Goal: Task Accomplishment & Management: Manage account settings

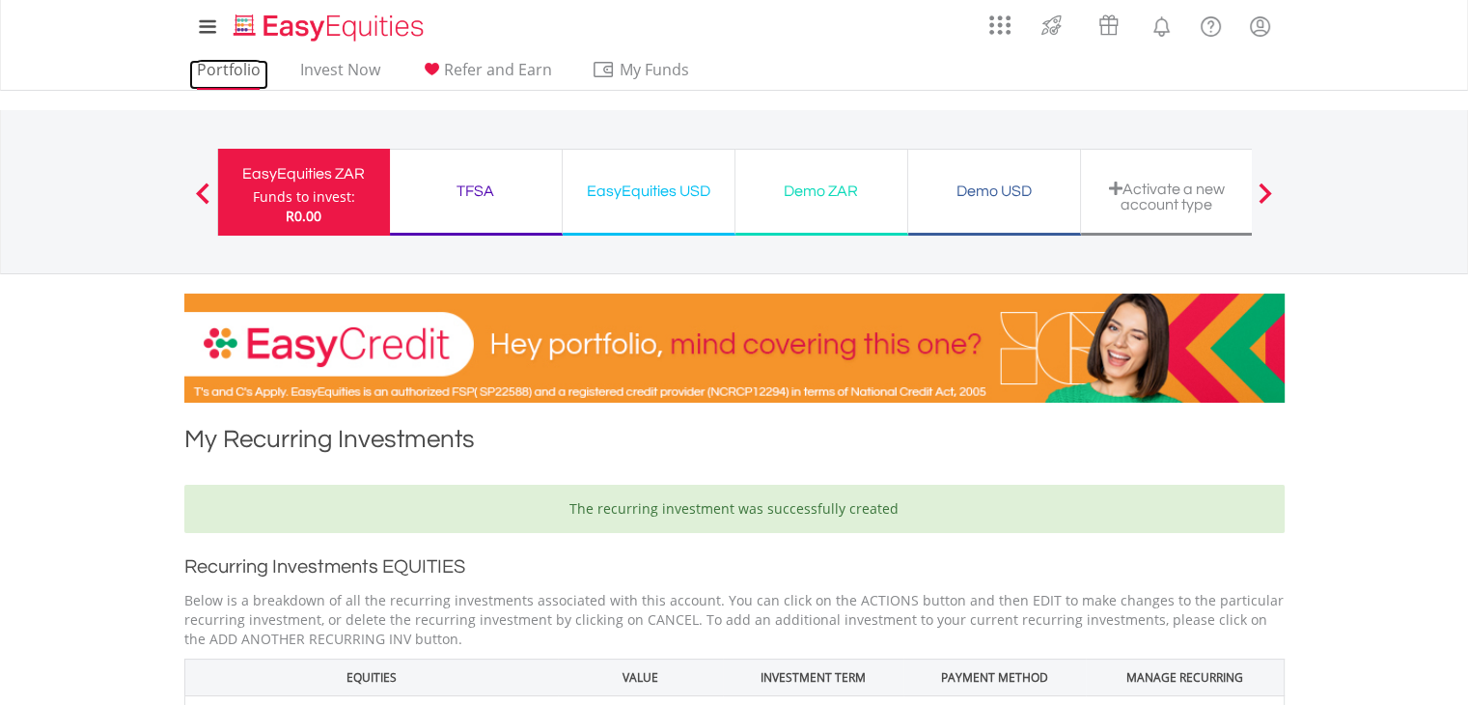
click at [232, 67] on link "Portfolio" at bounding box center [228, 75] width 79 height 30
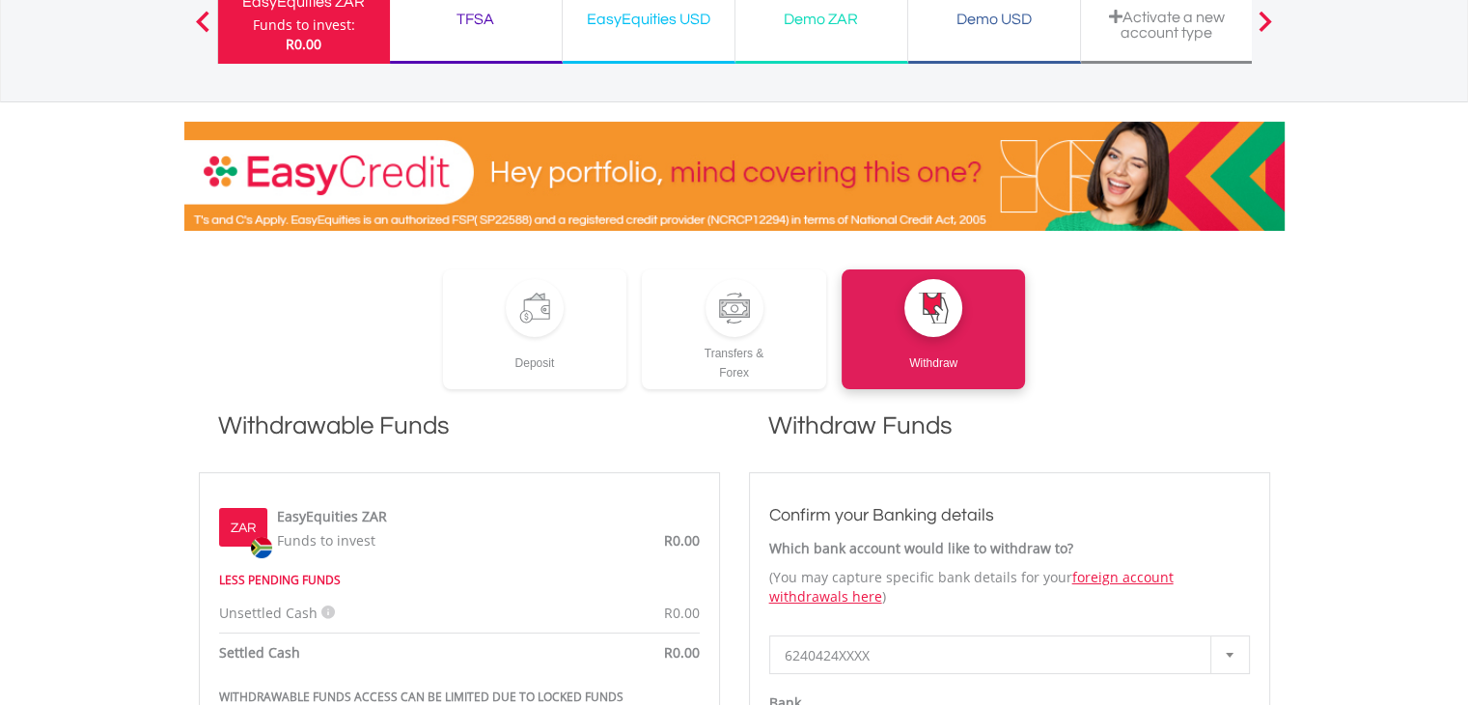
scroll to position [193, 0]
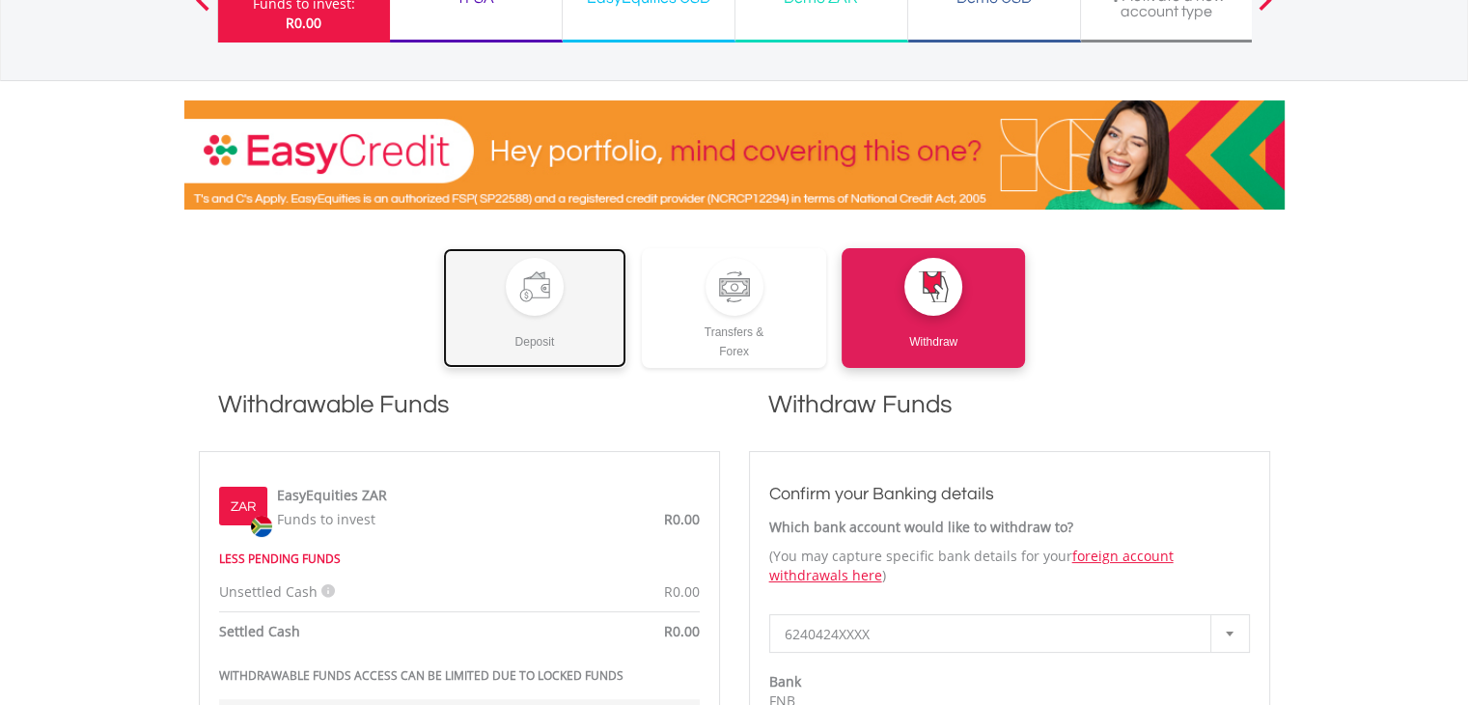
click at [564, 288] on link "Deposit" at bounding box center [535, 308] width 184 height 120
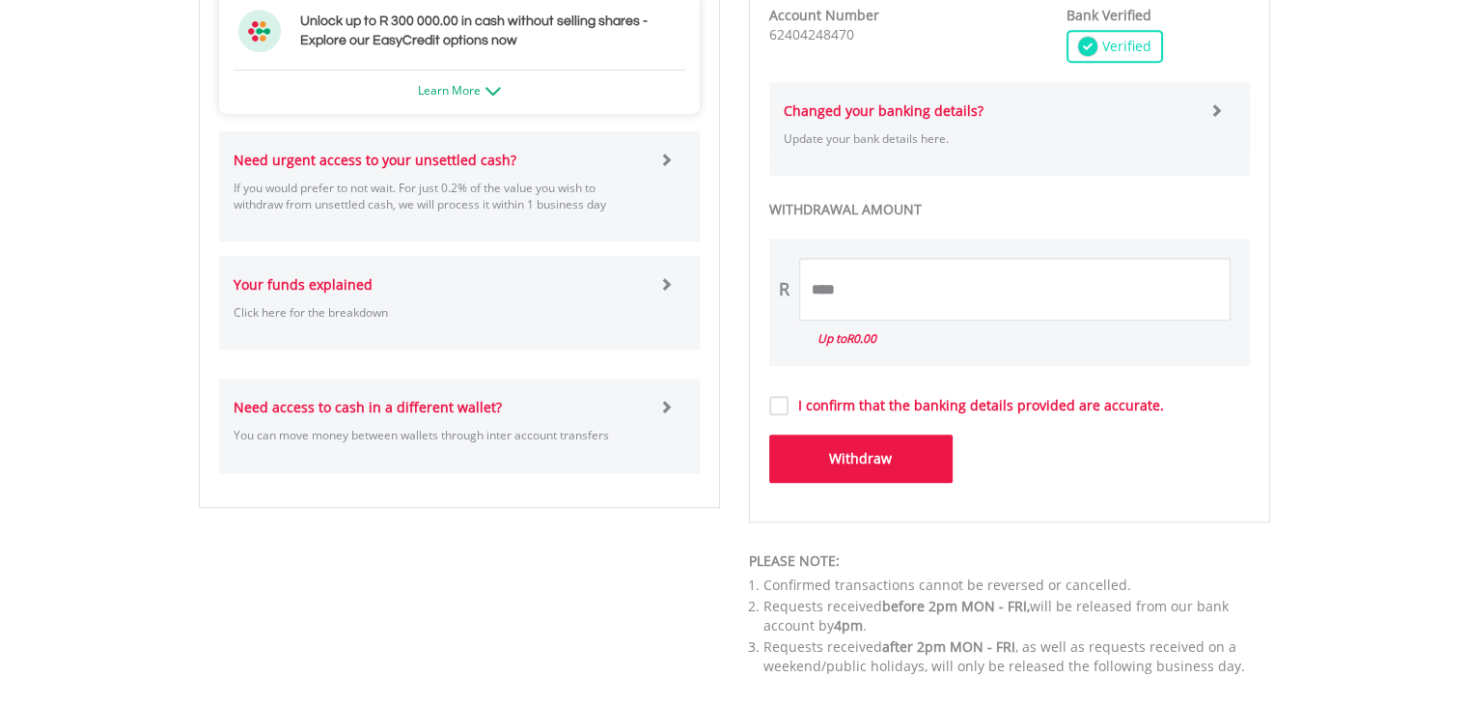
scroll to position [1158, 0]
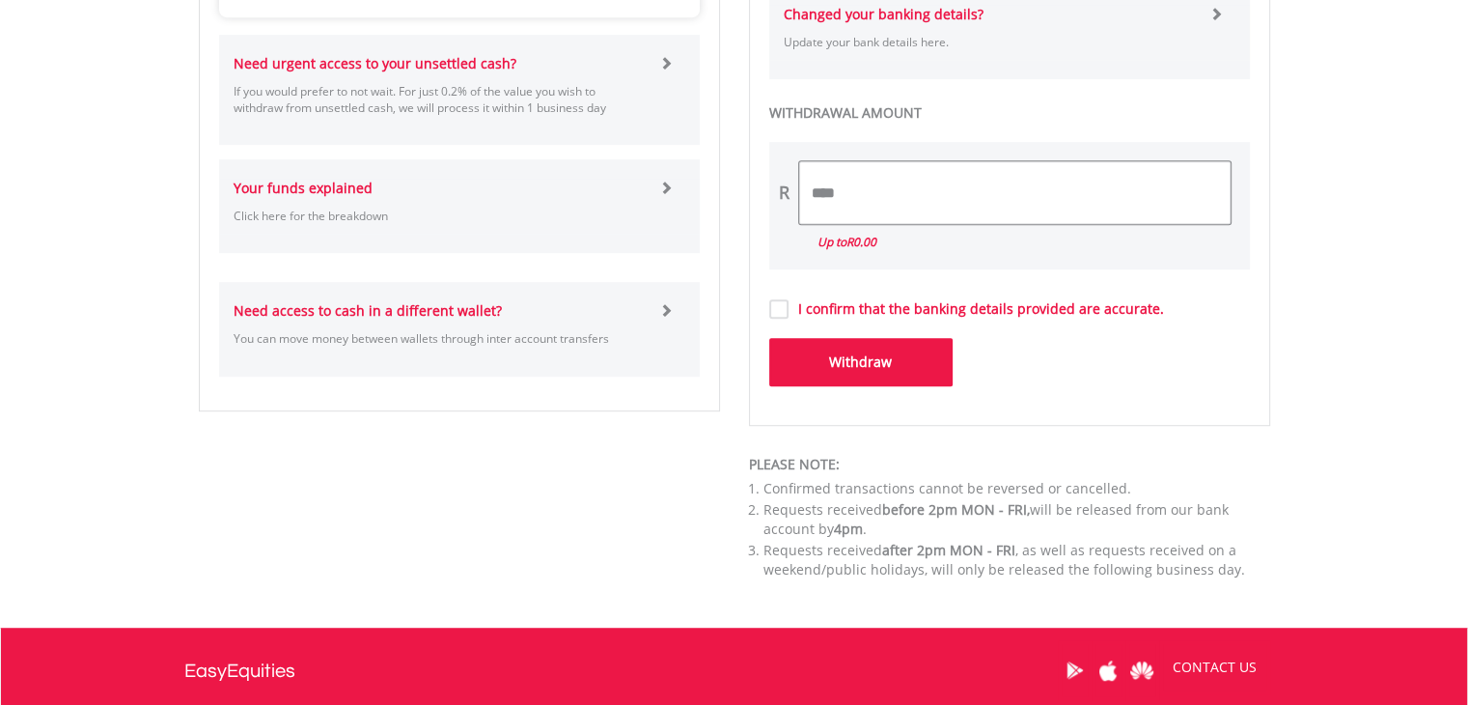
click at [875, 194] on input "****" at bounding box center [1014, 192] width 431 height 63
drag, startPoint x: 875, startPoint y: 194, endPoint x: 796, endPoint y: 189, distance: 79.3
click at [796, 189] on div "R ****" at bounding box center [1009, 192] width 481 height 63
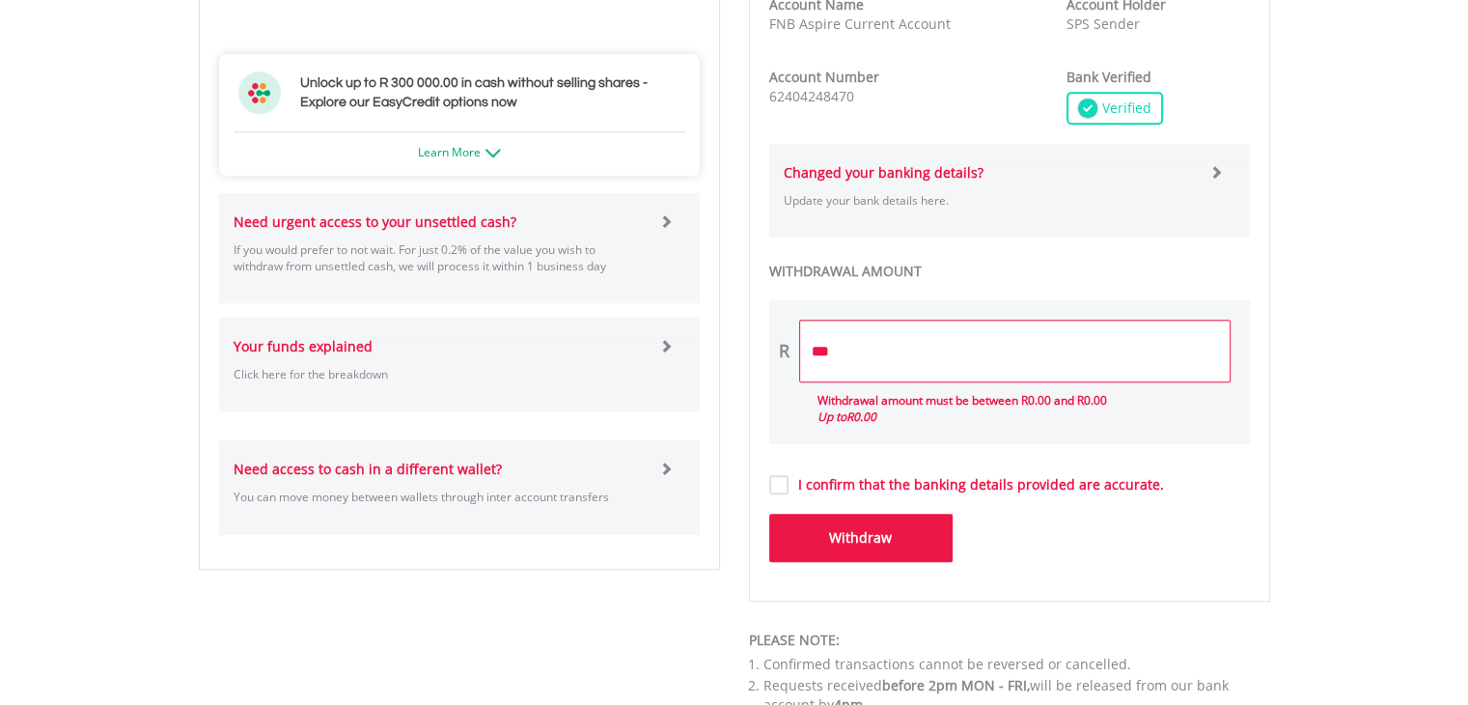
scroll to position [1062, 0]
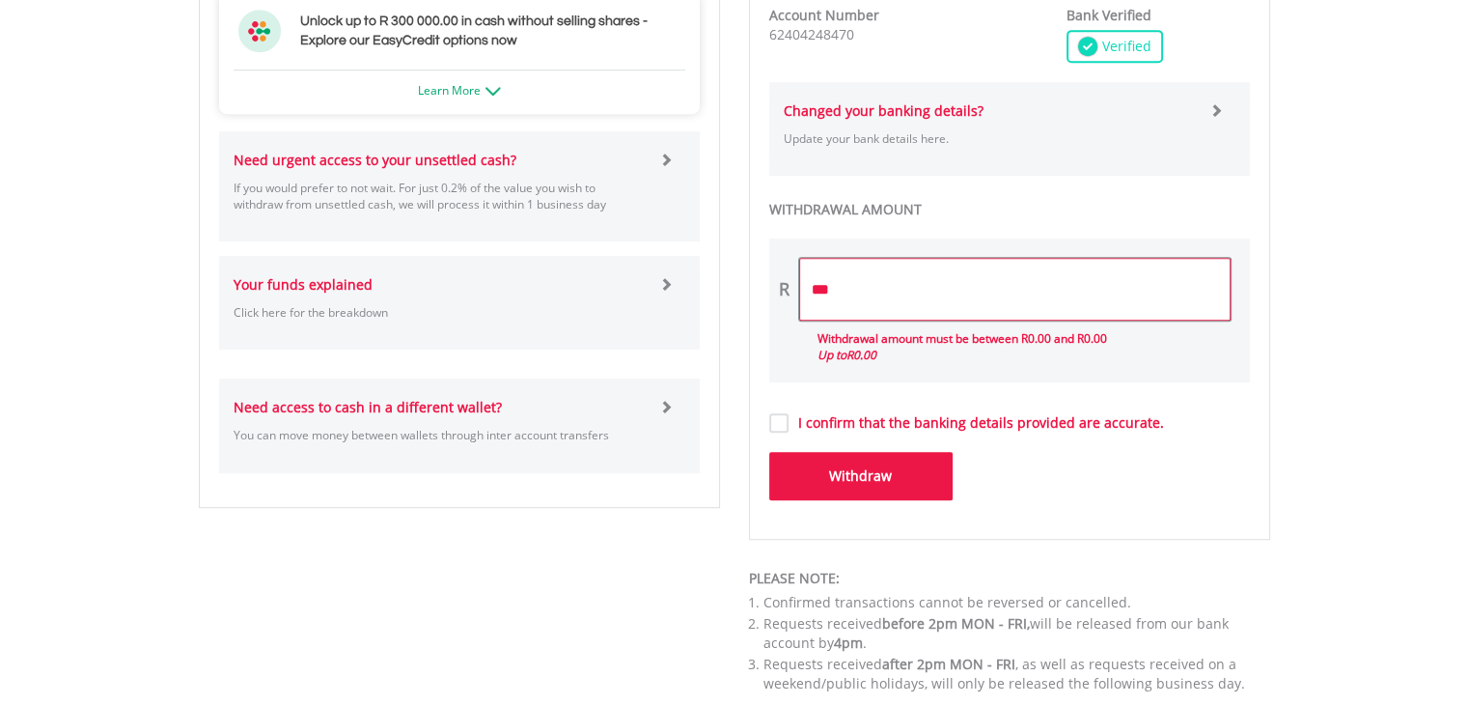
click at [834, 286] on input "***" at bounding box center [1014, 289] width 431 height 63
click at [844, 486] on button "Withdraw" at bounding box center [860, 476] width 183 height 48
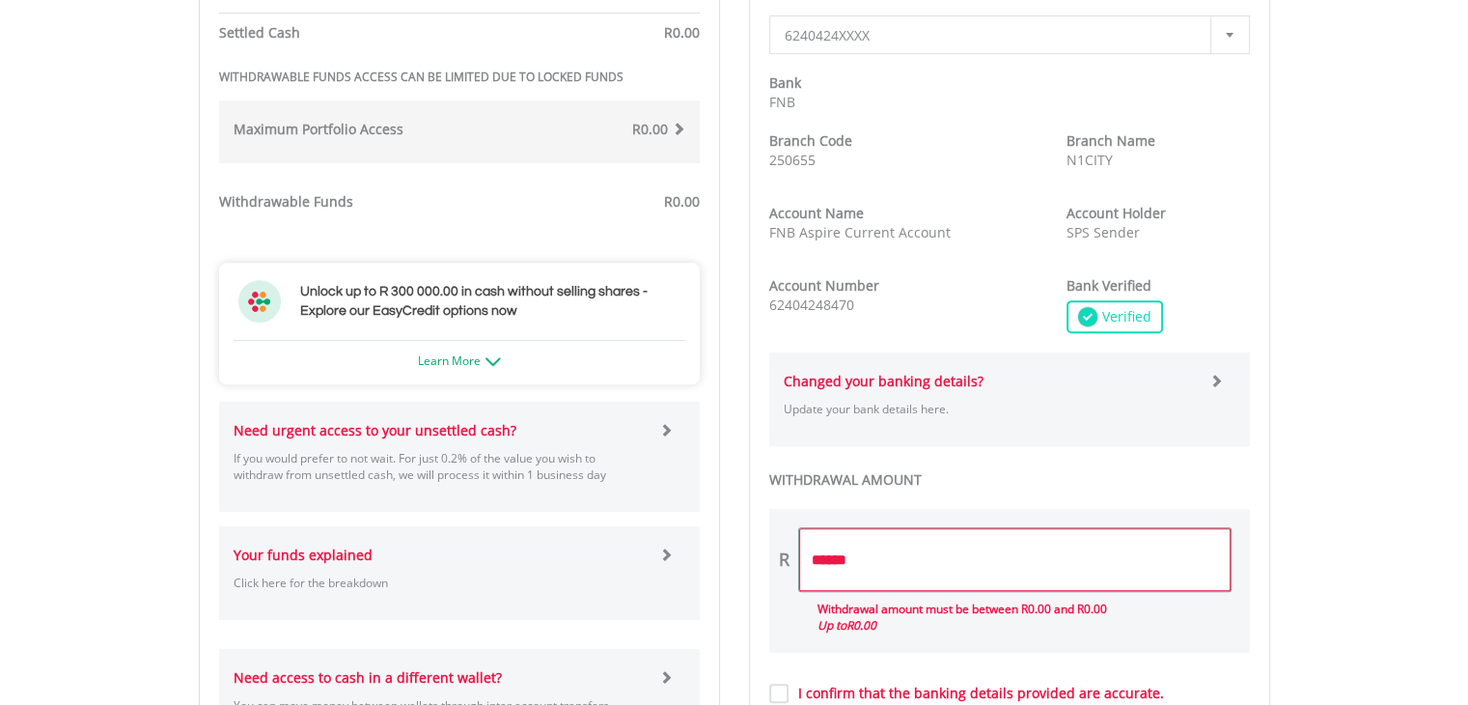
scroll to position [676, 0]
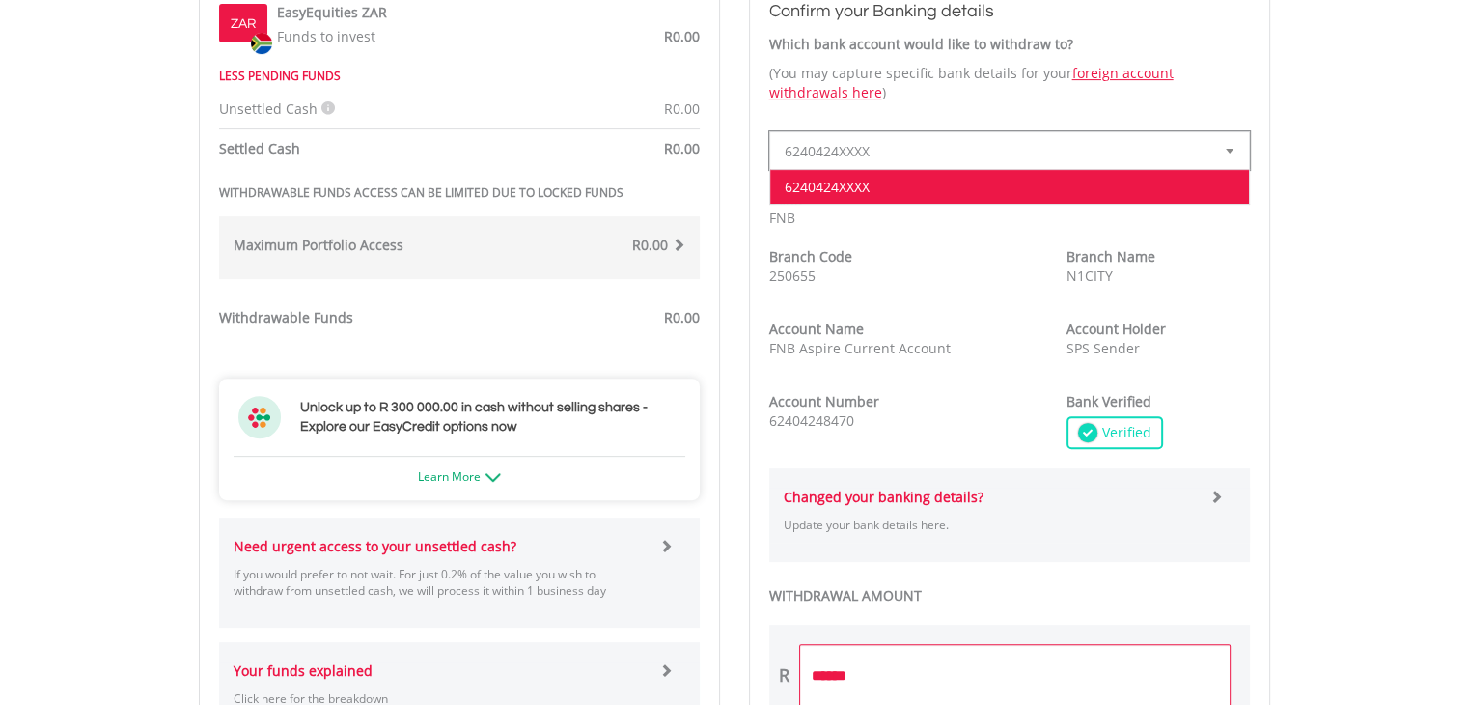
click at [1228, 149] on b at bounding box center [1230, 151] width 8 height 5
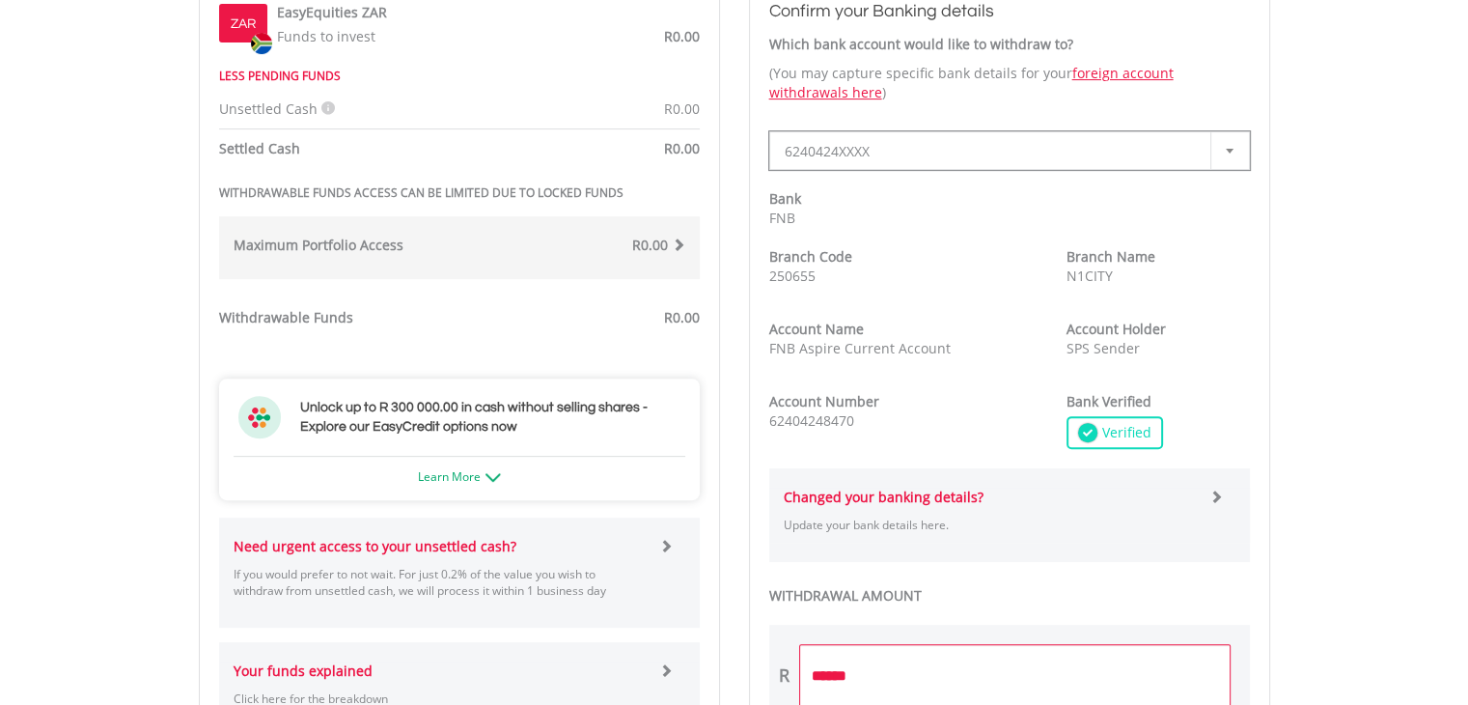
click at [1228, 149] on b at bounding box center [1230, 151] width 8 height 5
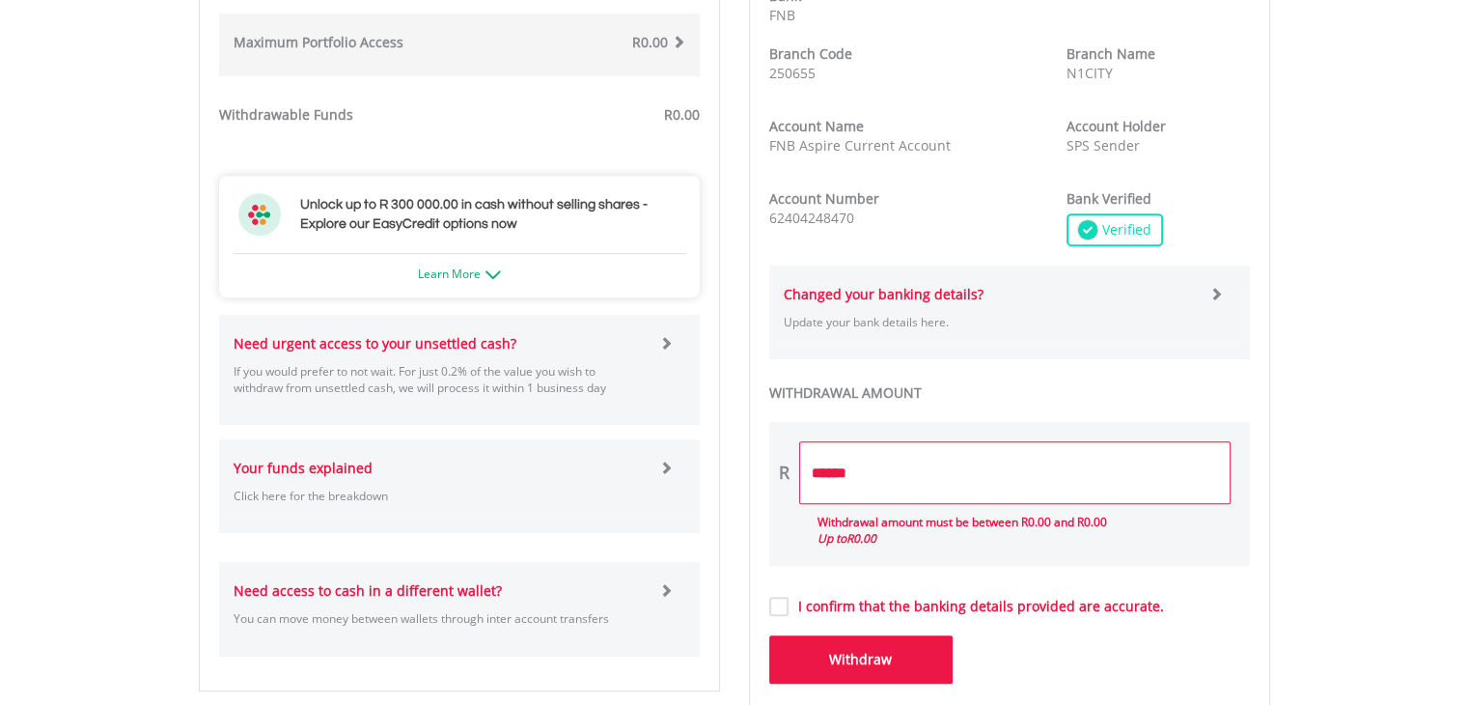
scroll to position [1158, 0]
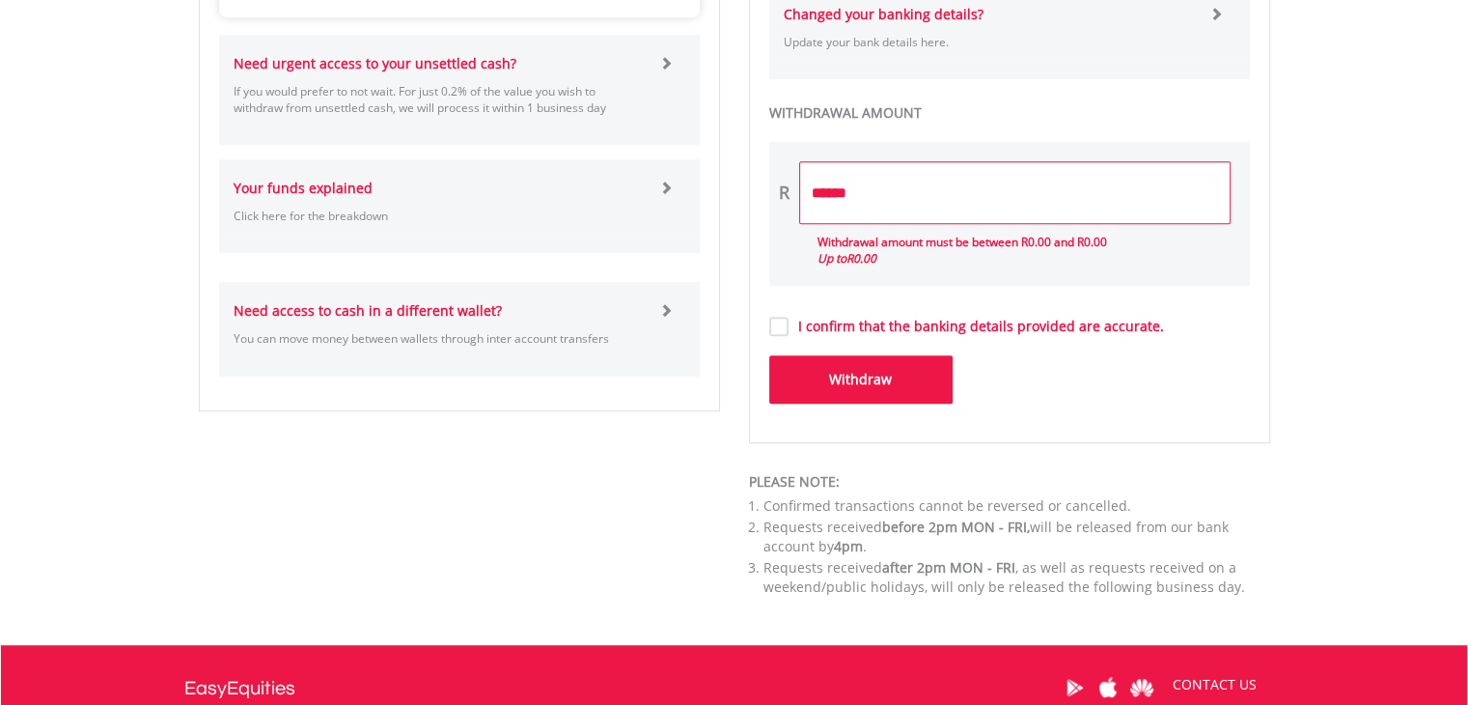
click at [857, 376] on button "Withdraw" at bounding box center [860, 379] width 183 height 48
click at [853, 378] on button "Withdraw" at bounding box center [860, 379] width 183 height 48
type input "*"
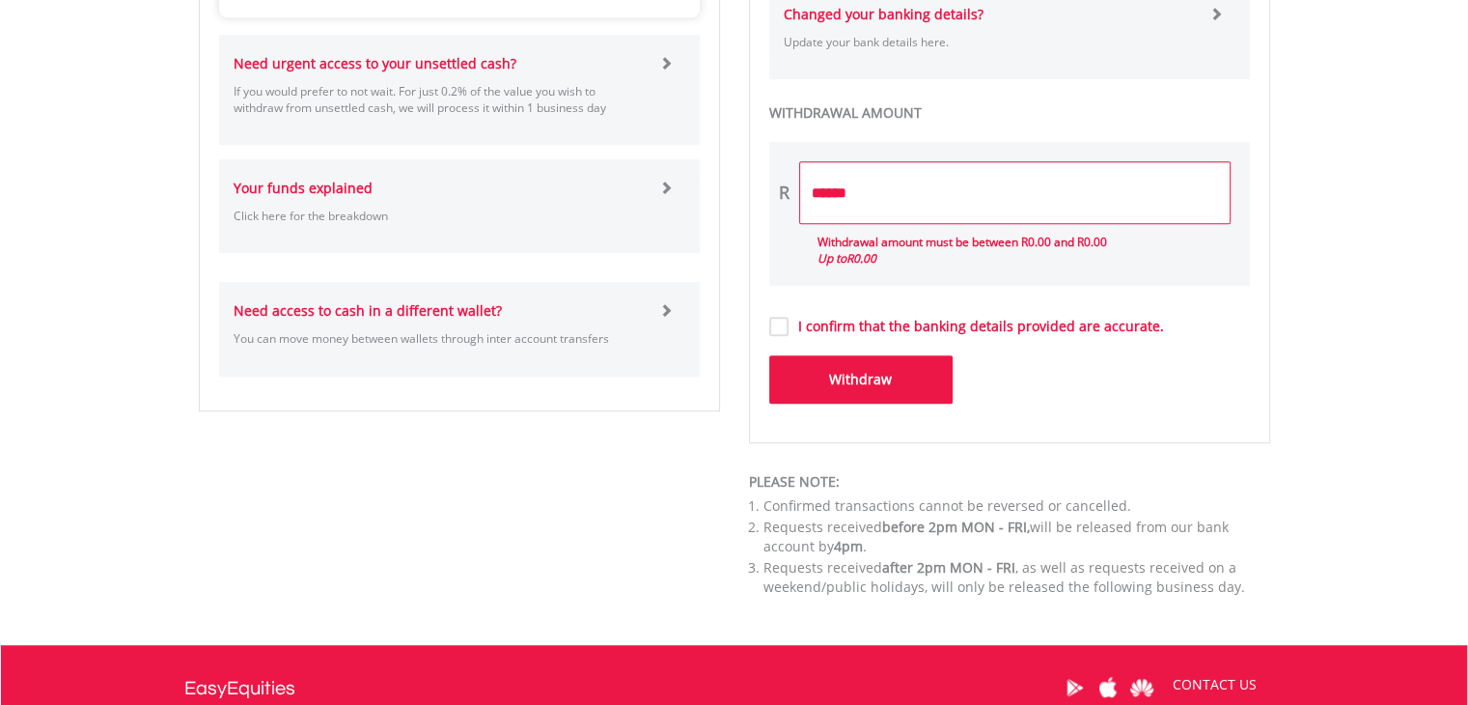
click at [863, 374] on button "Withdraw" at bounding box center [860, 379] width 183 height 48
click at [862, 374] on button "Withdraw" at bounding box center [860, 379] width 183 height 48
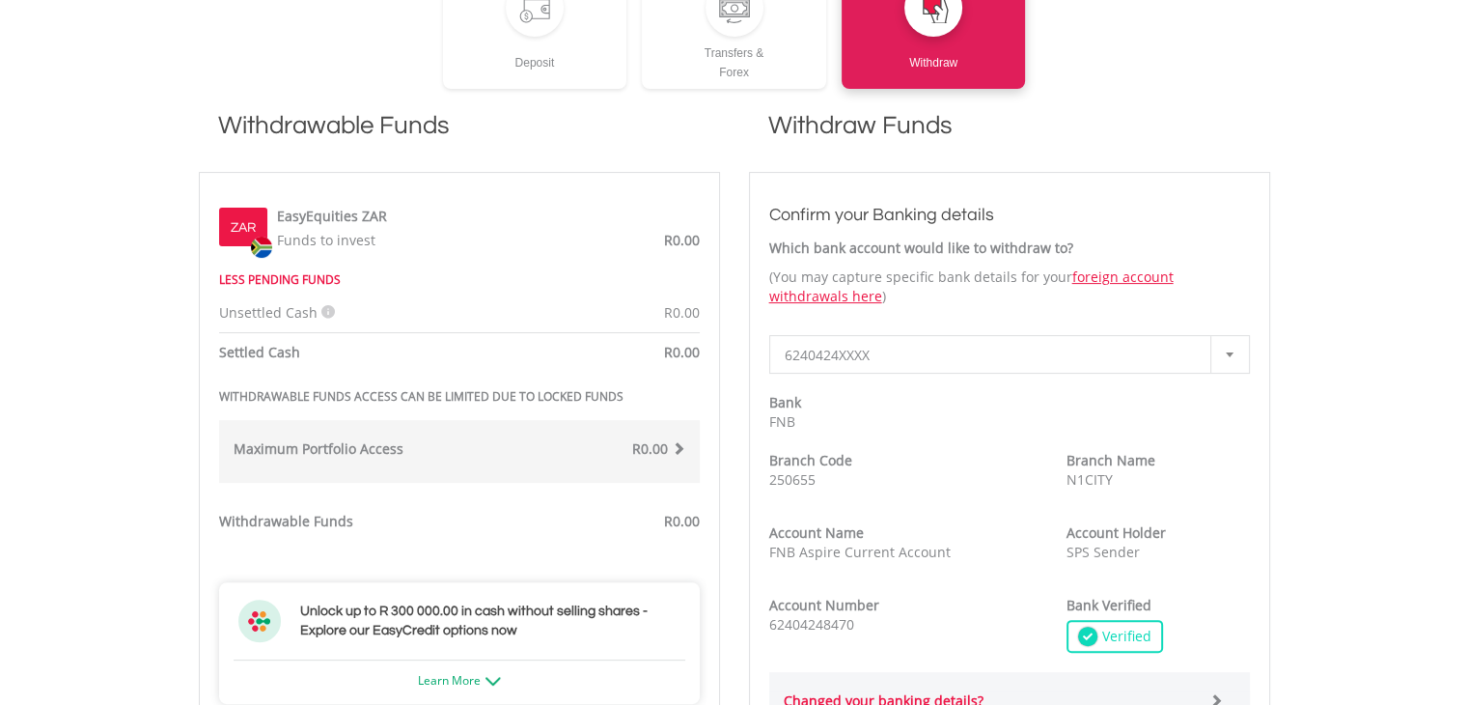
scroll to position [483, 0]
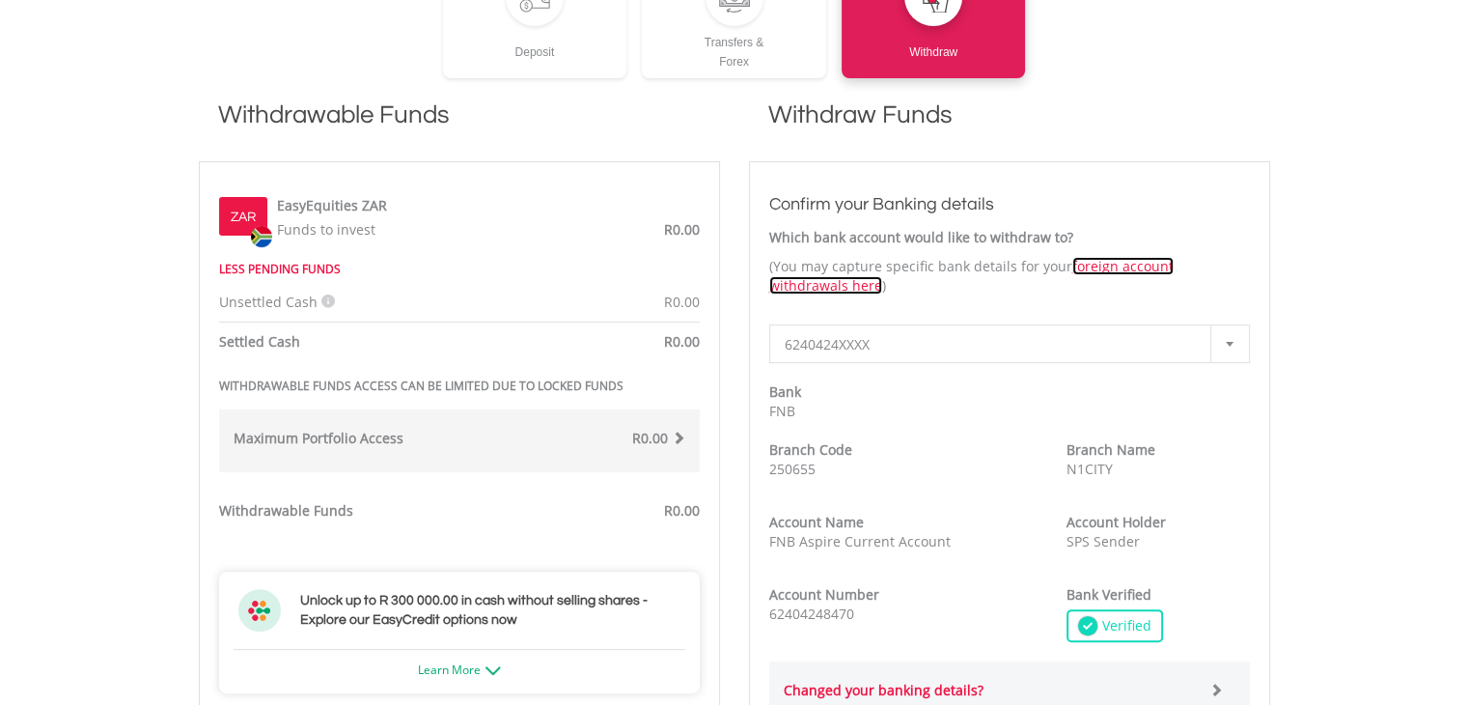
click at [780, 282] on link "foreign account withdrawals here" at bounding box center [971, 276] width 404 height 38
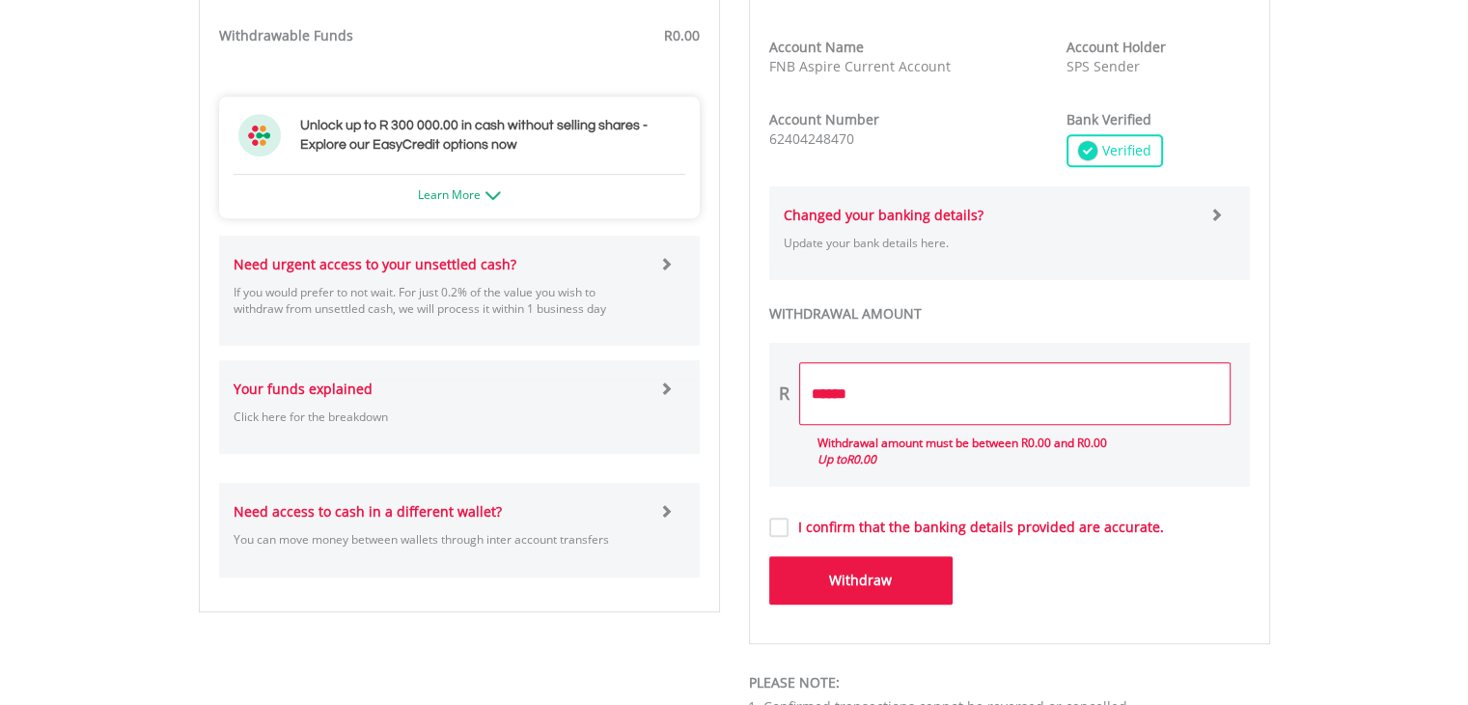
scroll to position [965, 0]
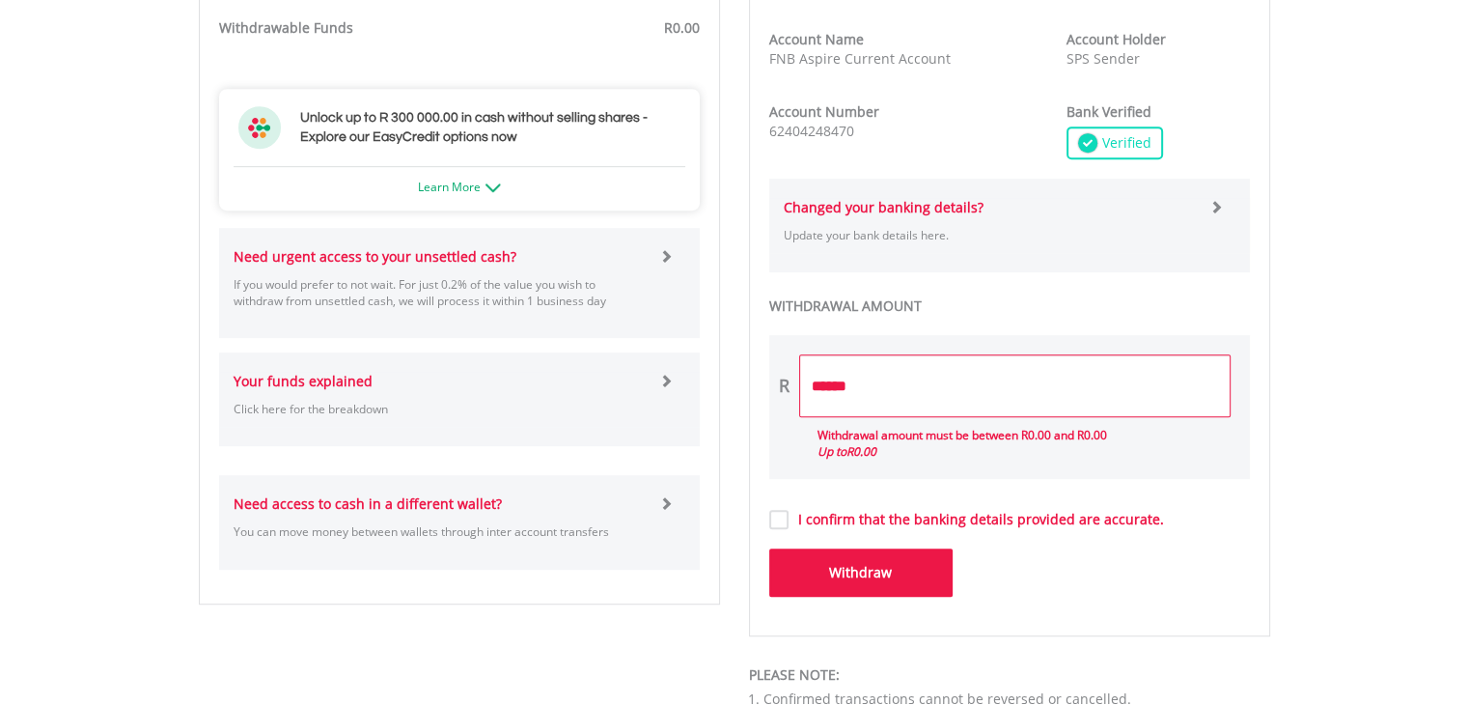
click at [789, 518] on label "I confirm that the banking details provided are accurate." at bounding box center [976, 519] width 375 height 19
click at [842, 569] on button "Withdraw" at bounding box center [860, 572] width 183 height 48
type input "*"
type input "******"
click at [825, 570] on button "Withdraw" at bounding box center [860, 572] width 183 height 48
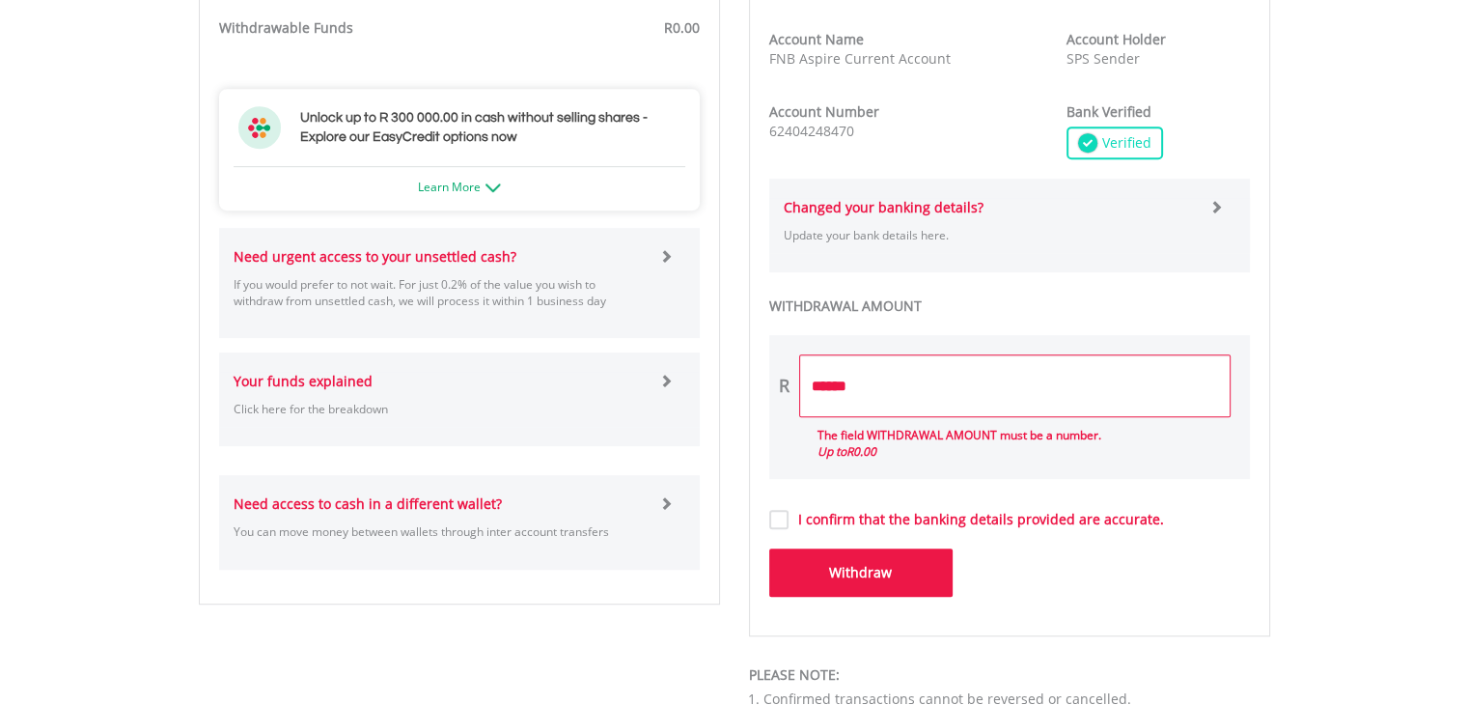
click at [858, 570] on button "Withdraw" at bounding box center [860, 572] width 183 height 48
drag, startPoint x: 859, startPoint y: 384, endPoint x: 784, endPoint y: 378, distance: 75.5
click at [784, 378] on div "R ******" at bounding box center [1009, 385] width 481 height 63
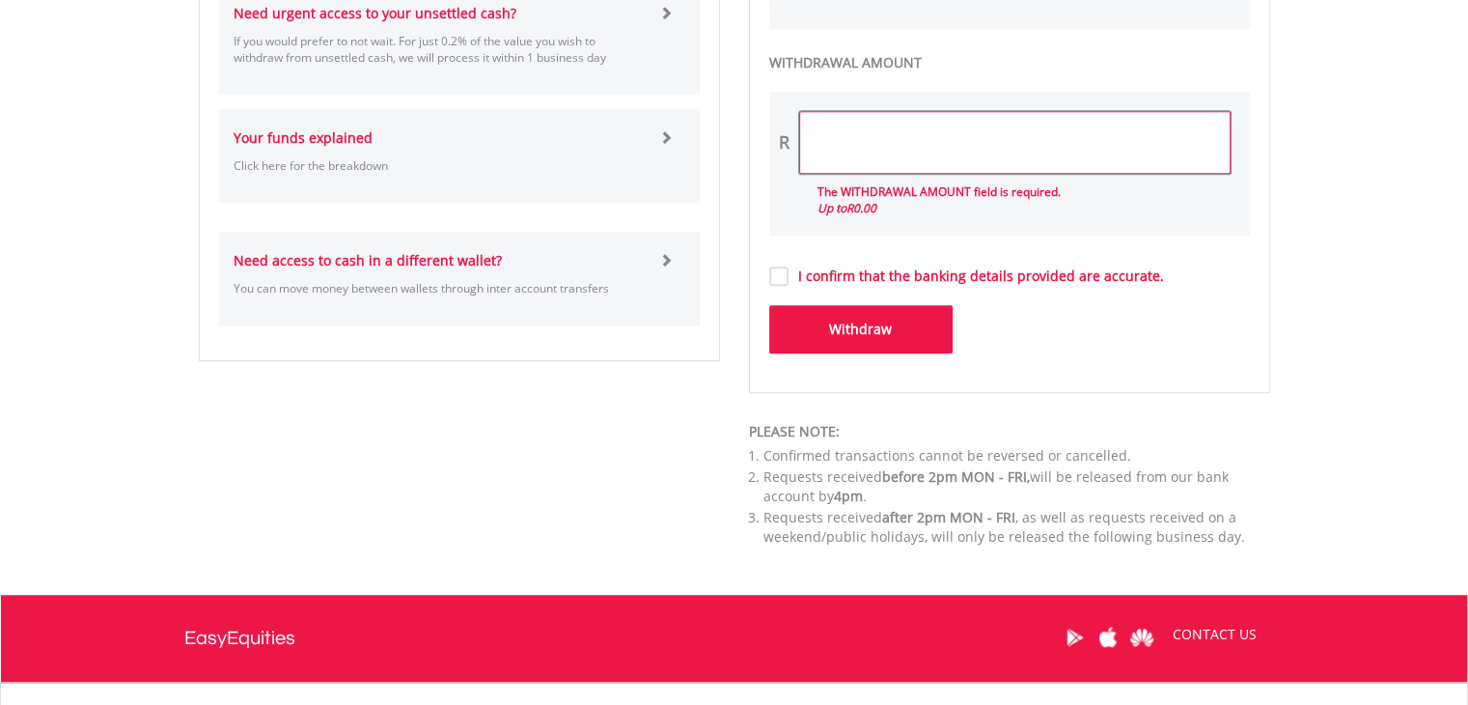
scroll to position [1255, 0]
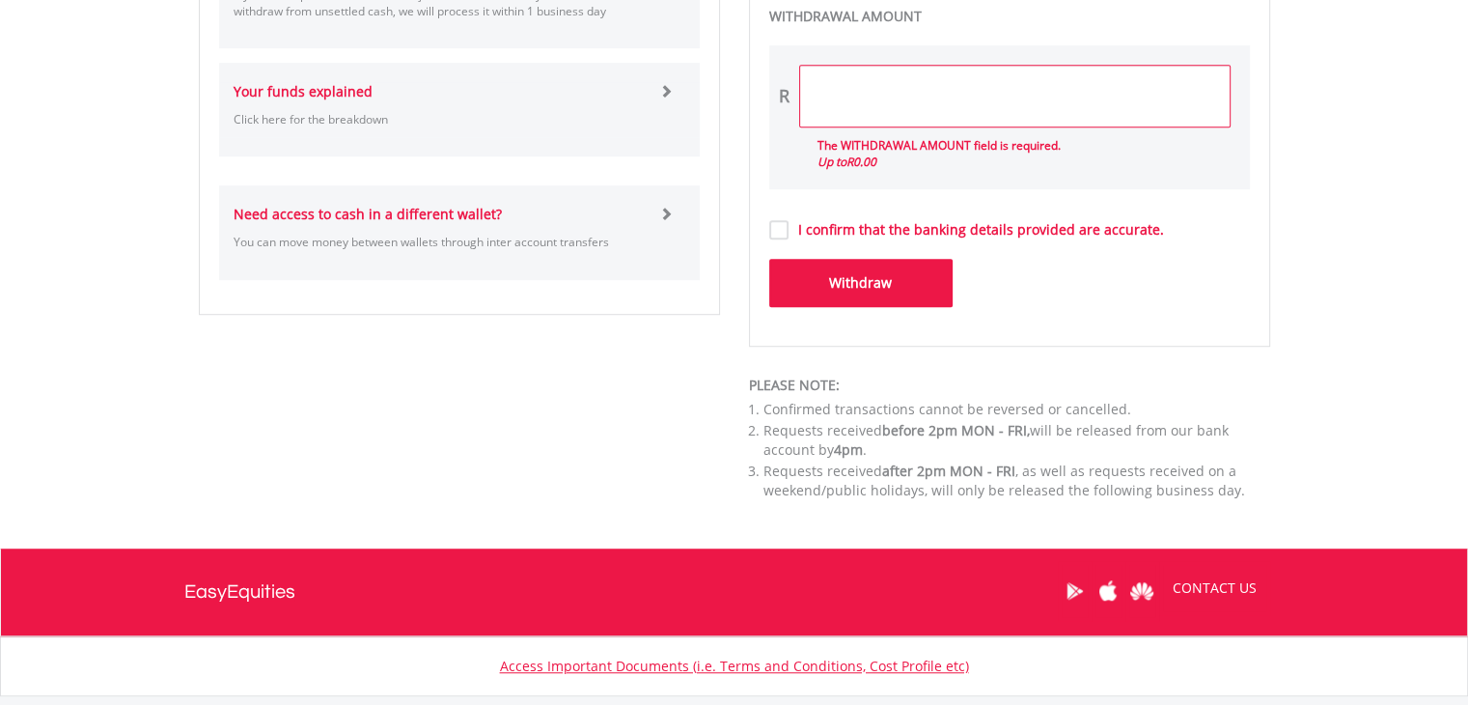
click at [925, 289] on button "Withdraw" at bounding box center [860, 283] width 183 height 48
click at [894, 91] on input "text" at bounding box center [1014, 96] width 431 height 63
type input "******"
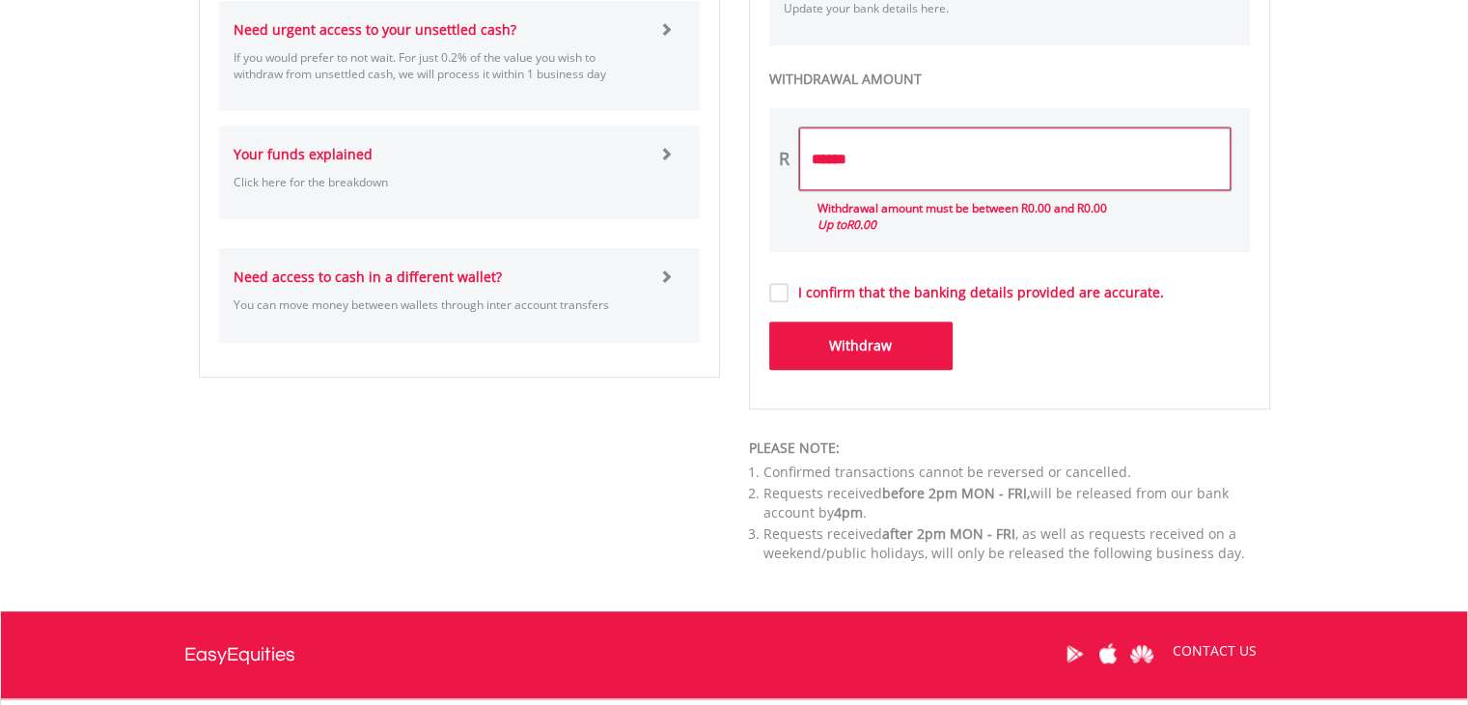
scroll to position [1158, 0]
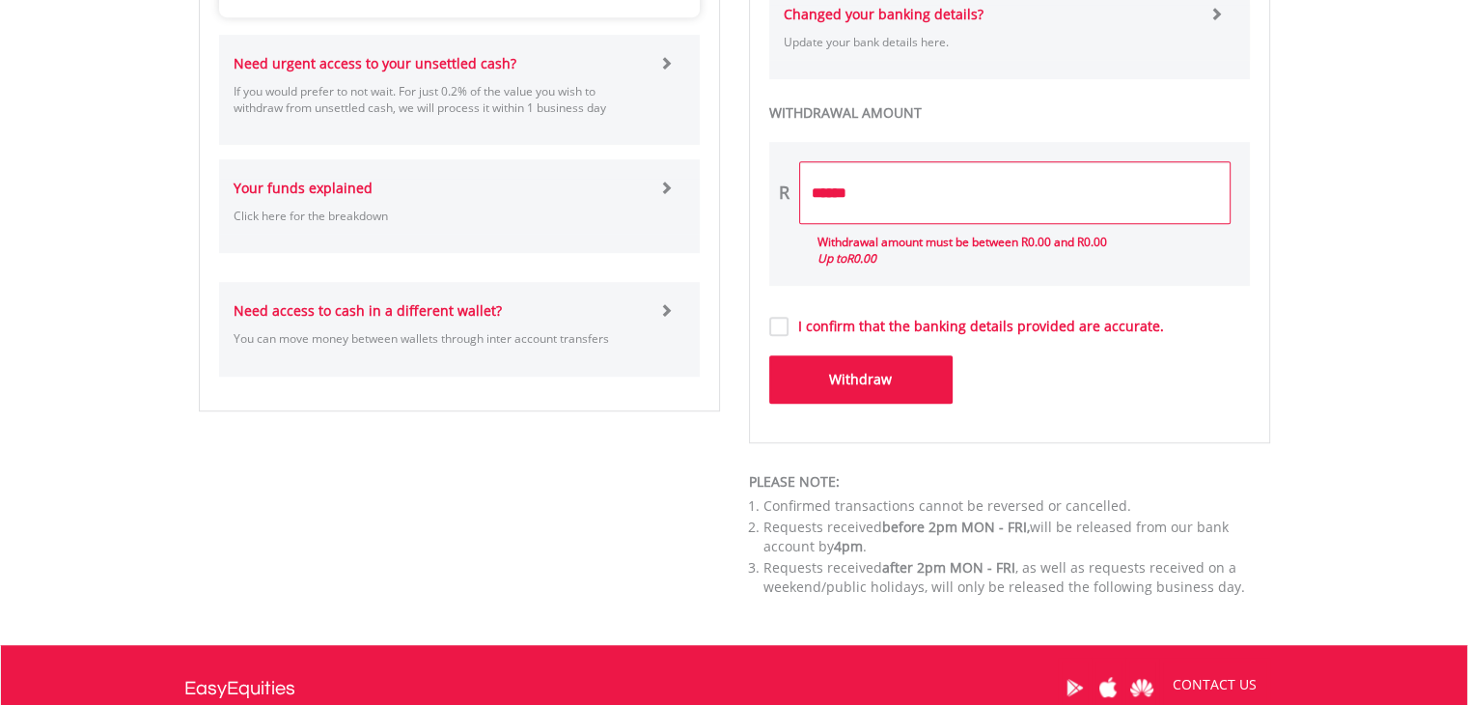
click at [831, 373] on button "Withdraw" at bounding box center [860, 379] width 183 height 48
click at [789, 320] on label "I confirm that the banking details provided are accurate." at bounding box center [976, 326] width 375 height 19
click at [853, 380] on button "Withdraw" at bounding box center [860, 379] width 183 height 48
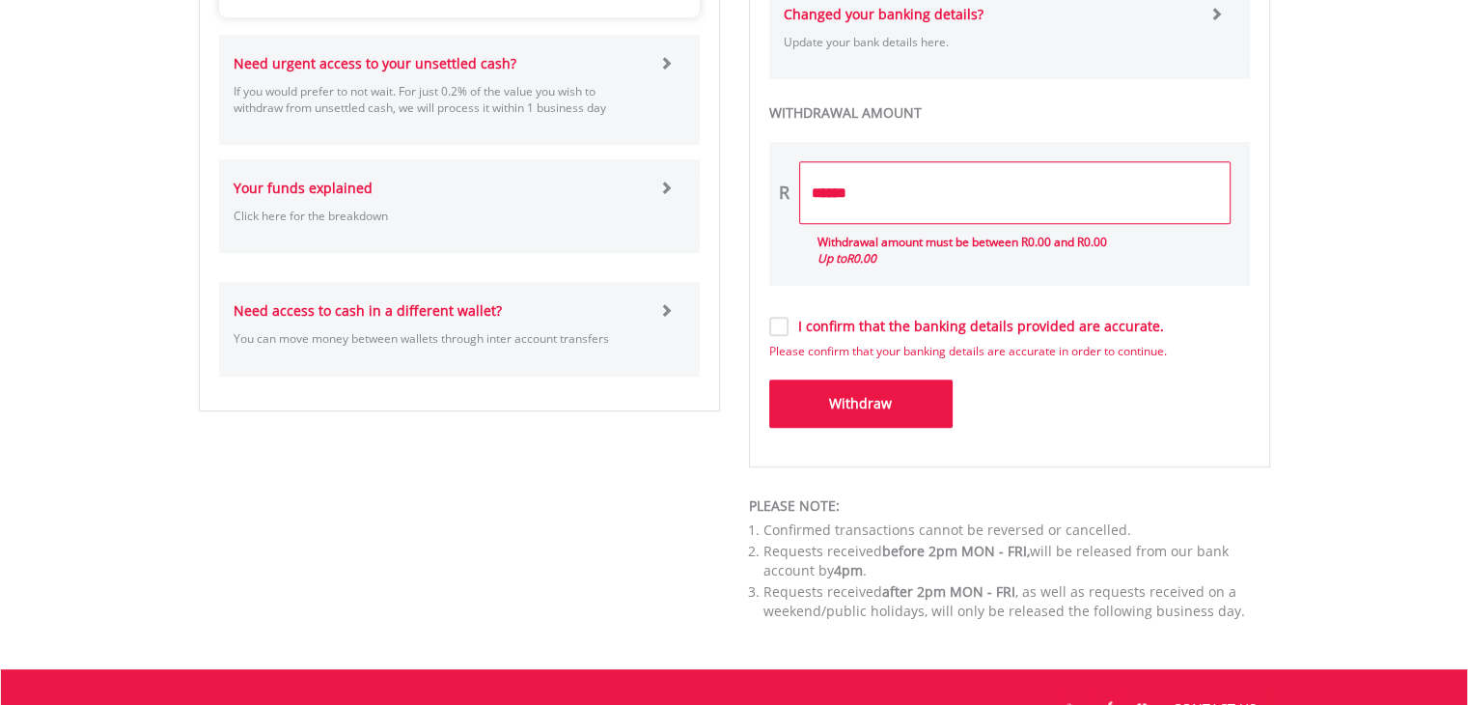
click at [789, 327] on label "I confirm that the banking details provided are accurate." at bounding box center [976, 326] width 375 height 19
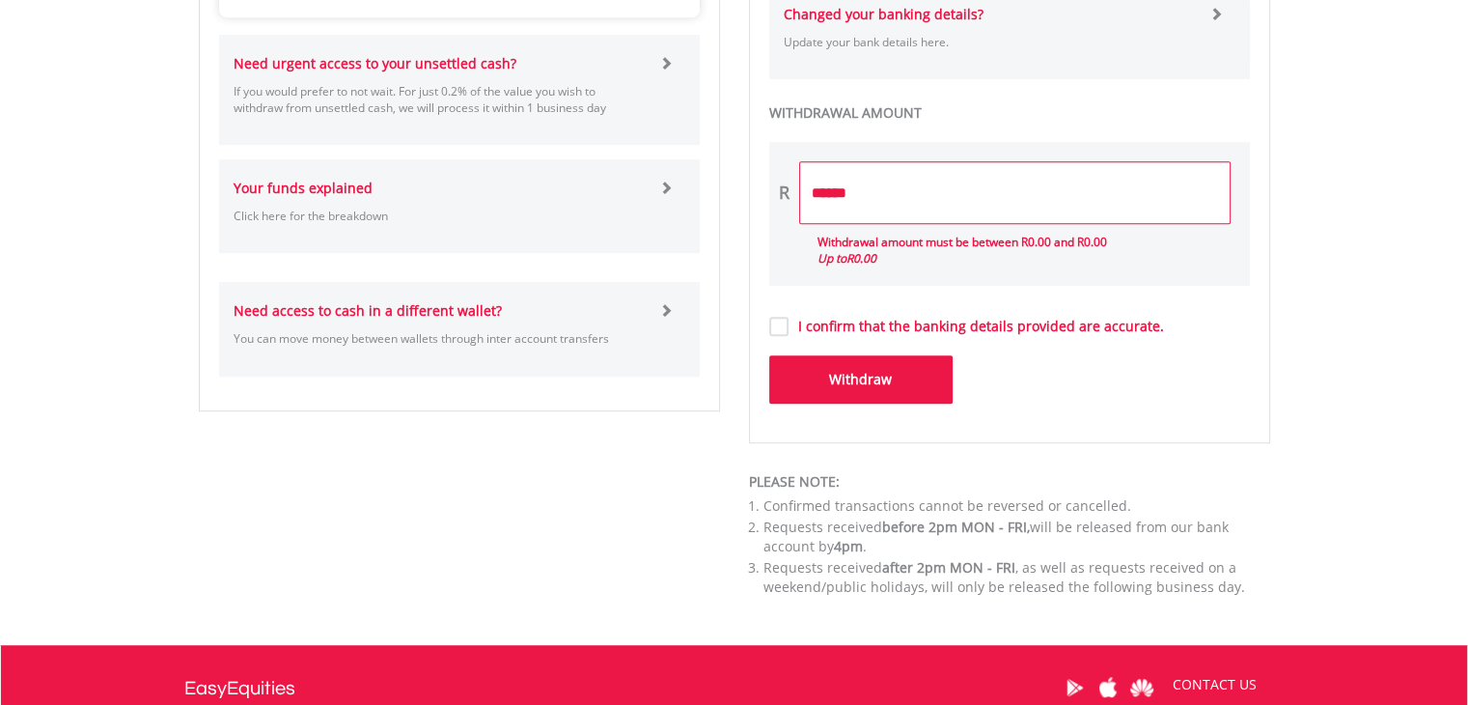
click at [853, 382] on button "Withdraw" at bounding box center [860, 379] width 183 height 48
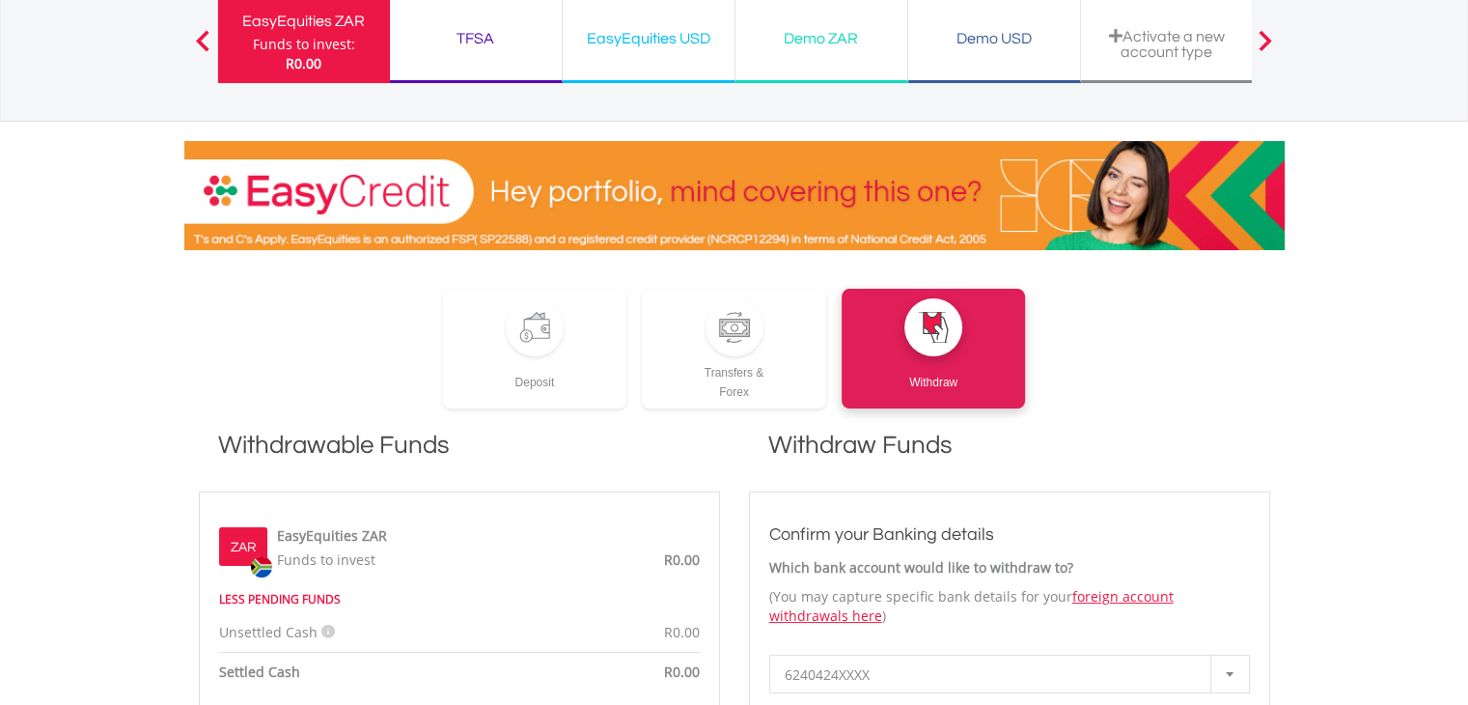
scroll to position [120, 0]
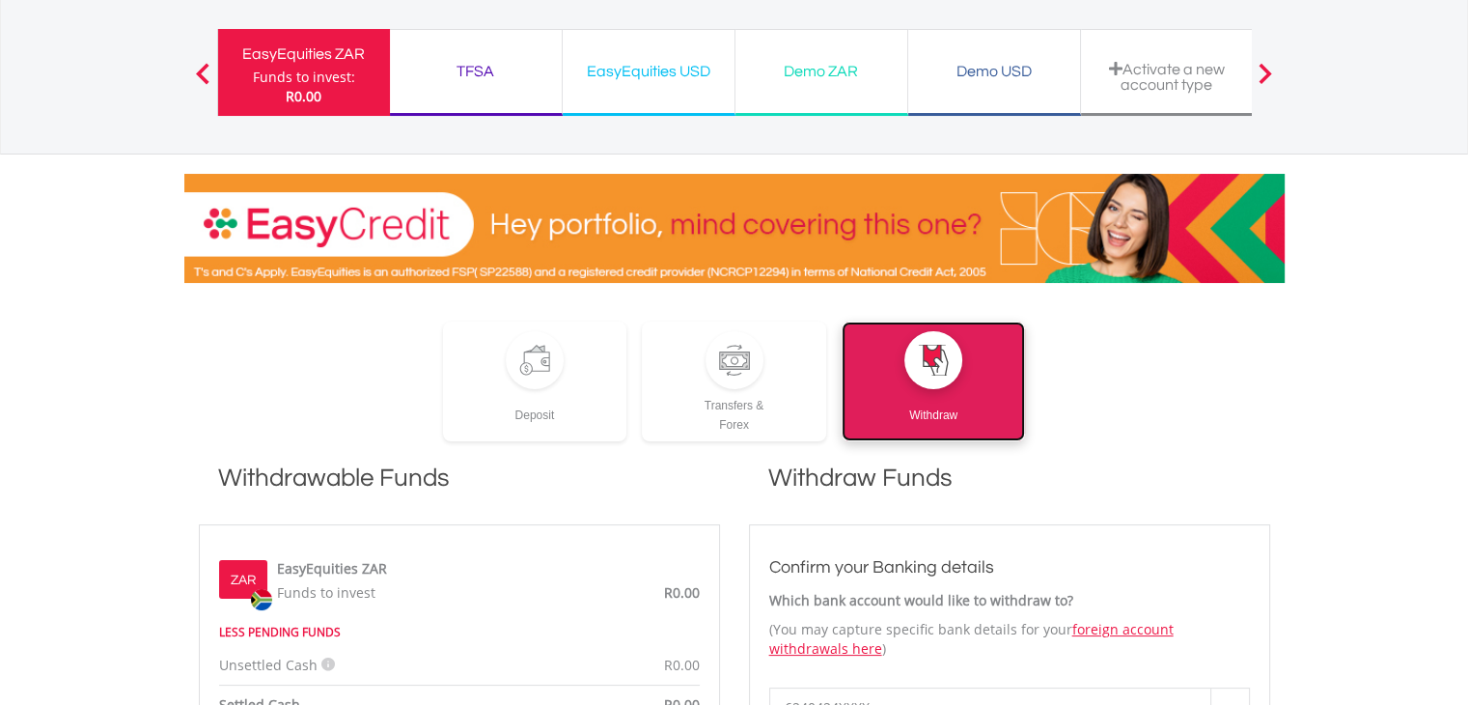
click at [918, 350] on div at bounding box center [933, 360] width 31 height 31
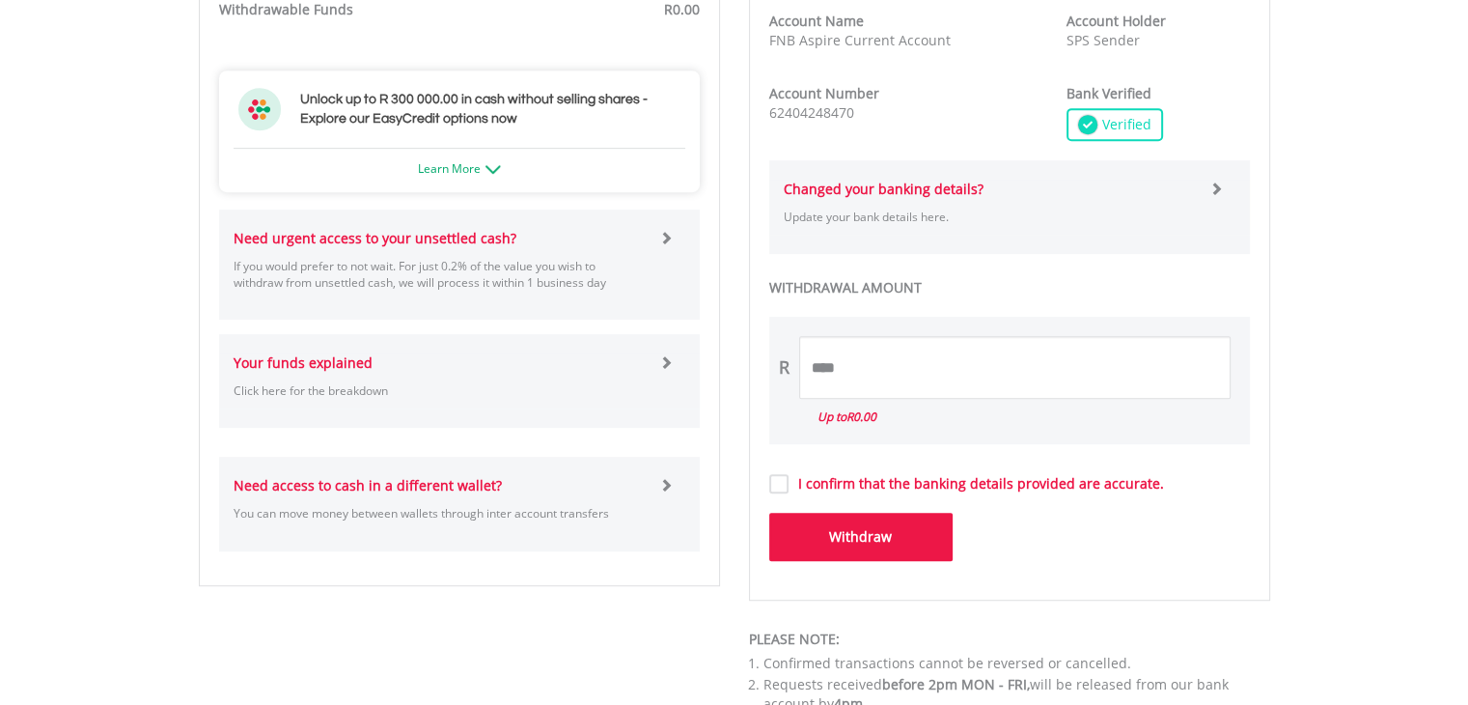
scroll to position [1062, 0]
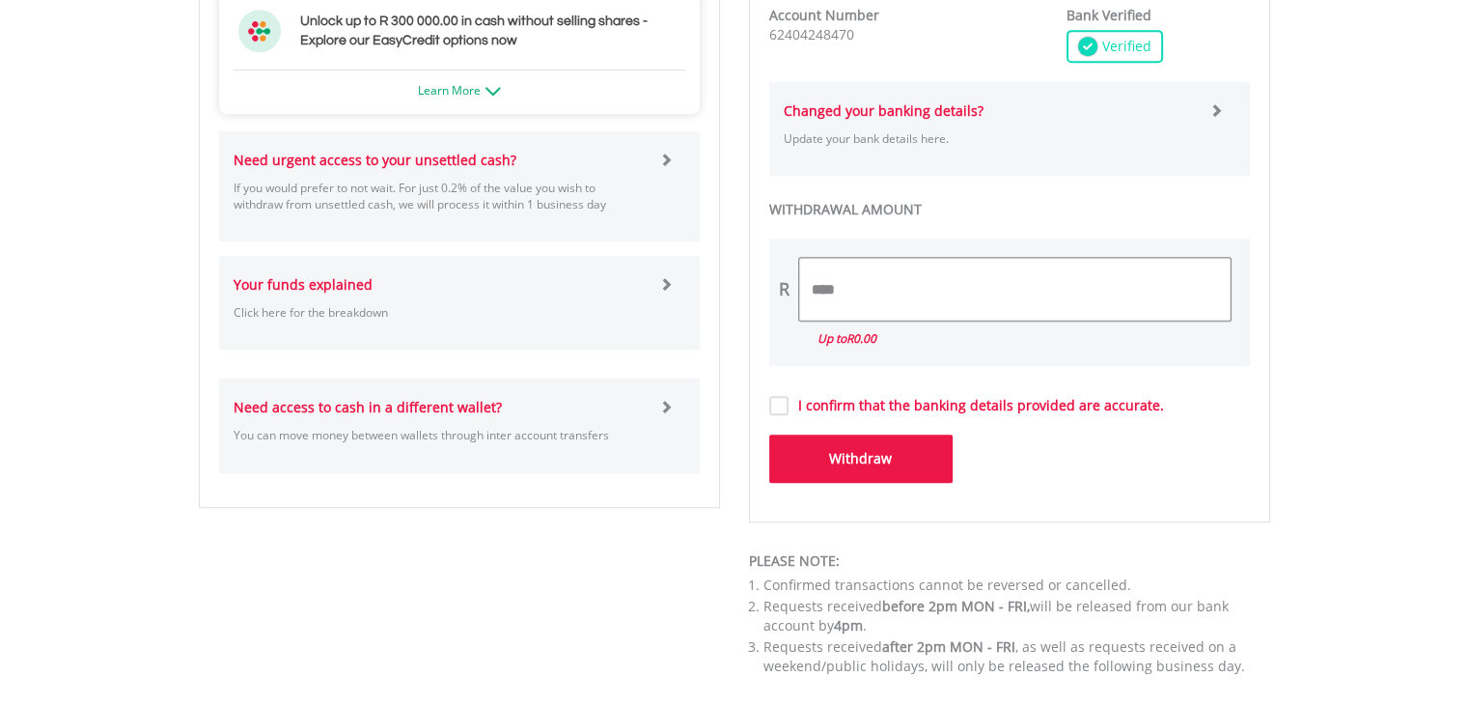
click at [871, 281] on input "****" at bounding box center [1014, 289] width 431 height 63
type input "*"
type input "***"
click at [775, 409] on div "I confirm that the banking details provided are accurate." at bounding box center [1009, 405] width 481 height 20
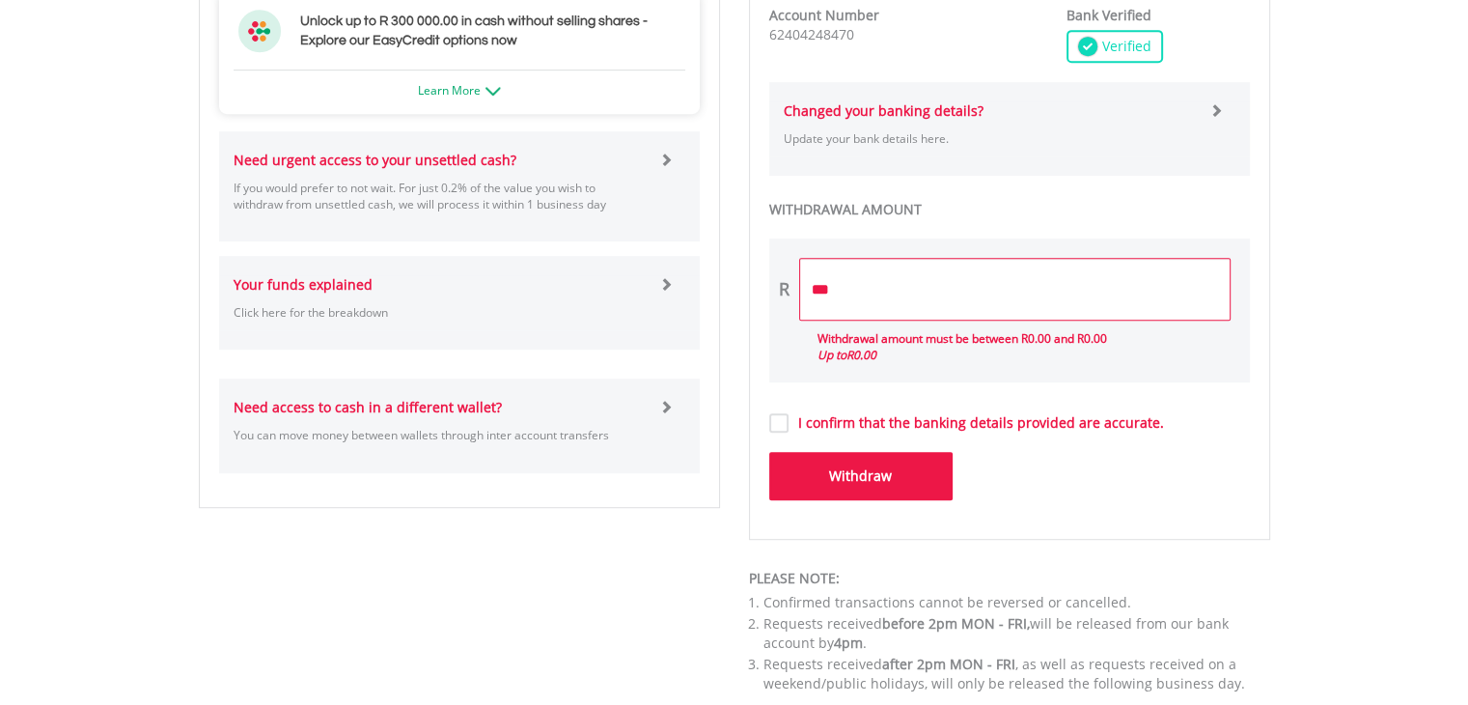
click at [866, 478] on button "Withdraw" at bounding box center [860, 476] width 183 height 48
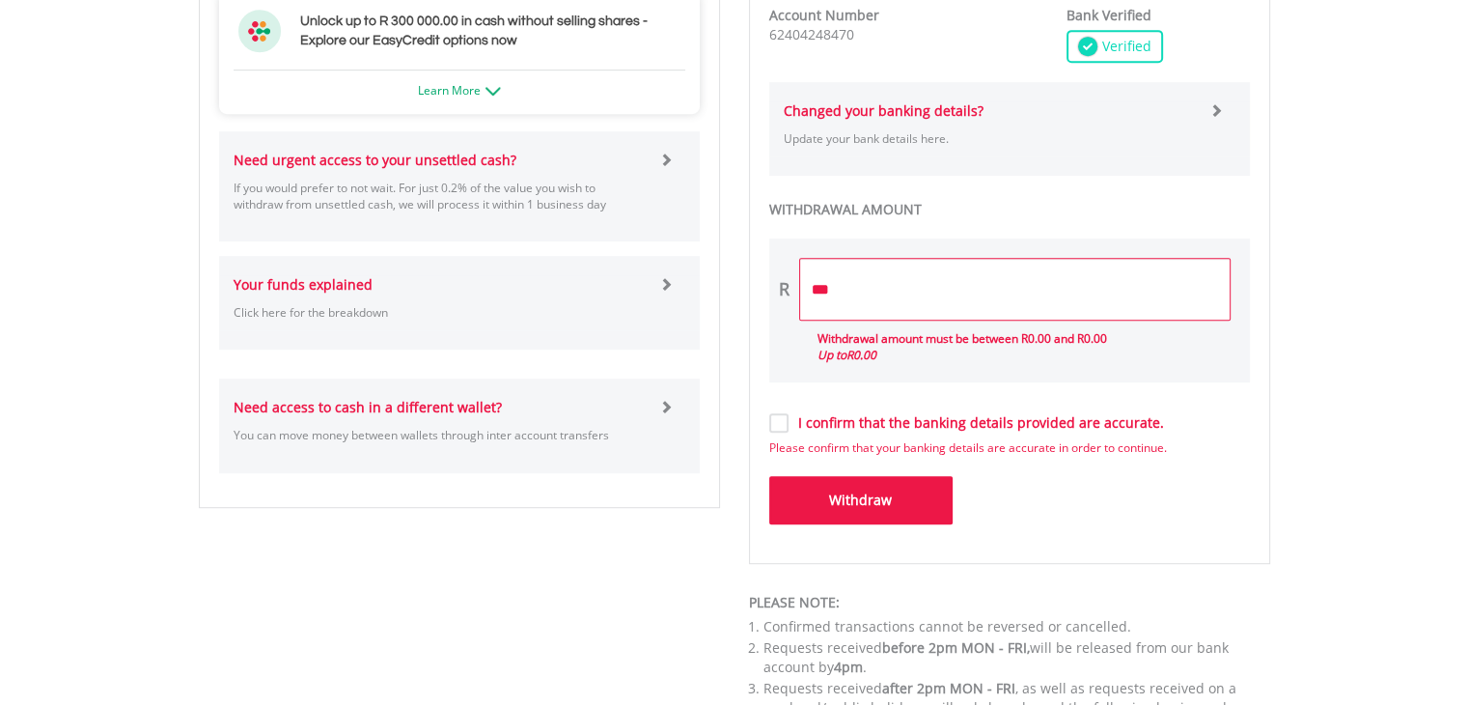
click at [789, 427] on label "I confirm that the banking details provided are accurate." at bounding box center [976, 422] width 375 height 19
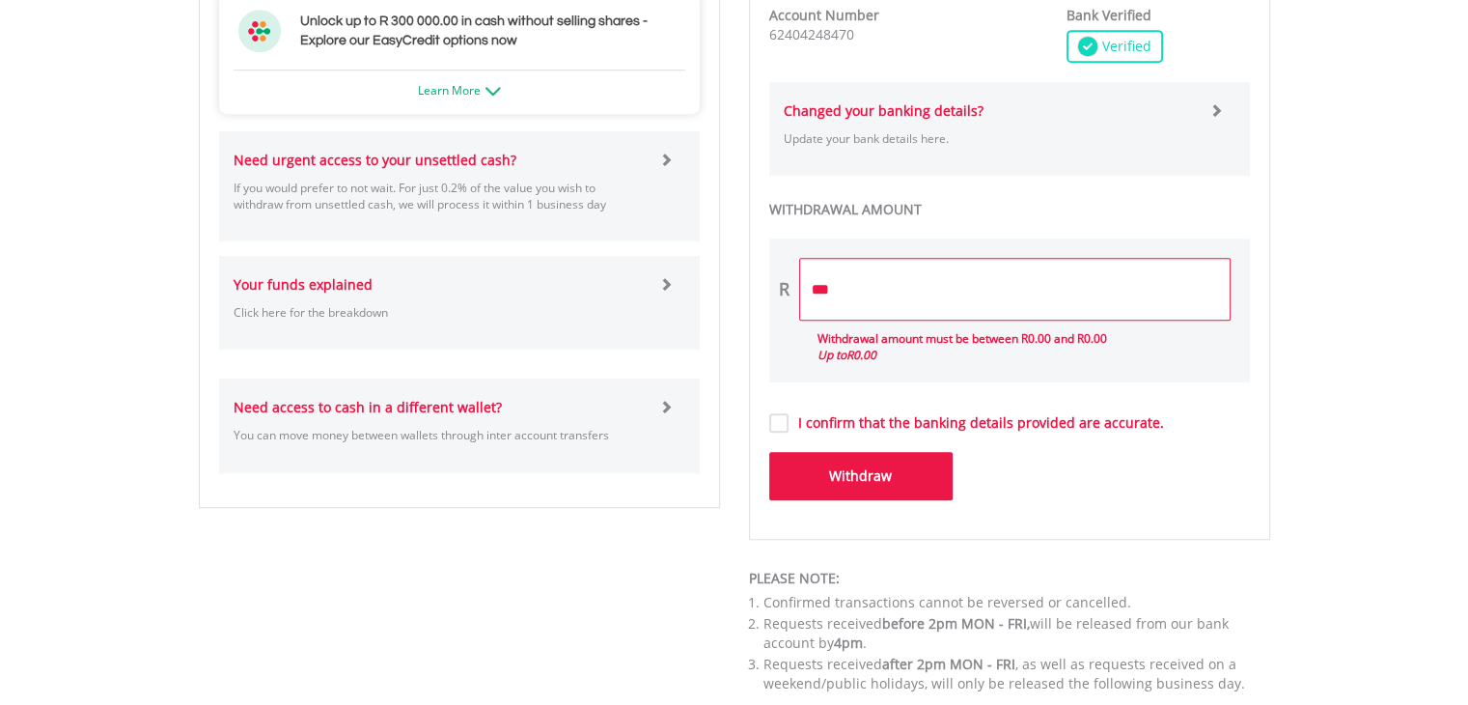
click at [869, 486] on button "Withdraw" at bounding box center [860, 476] width 183 height 48
click at [873, 479] on button "Withdraw" at bounding box center [860, 476] width 183 height 48
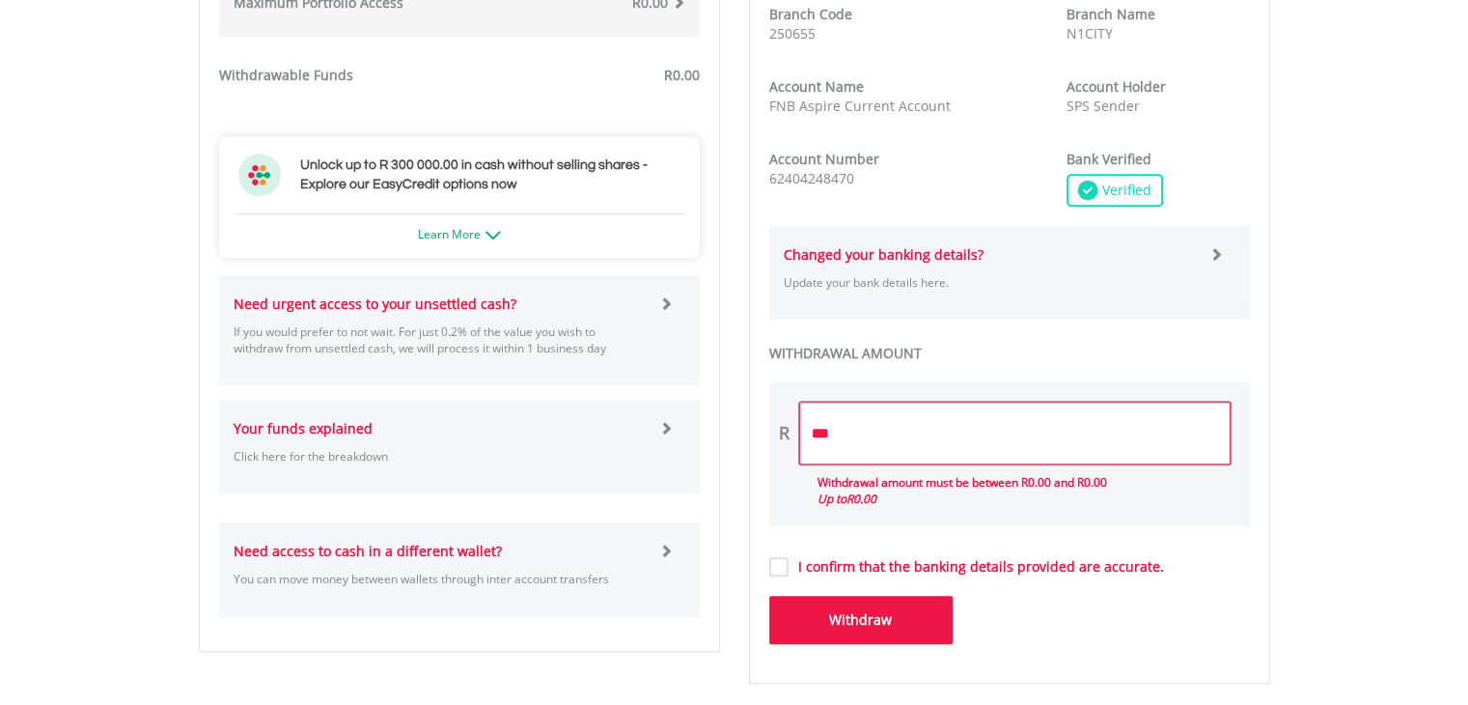
scroll to position [965, 0]
